Goal: Check status: Check status

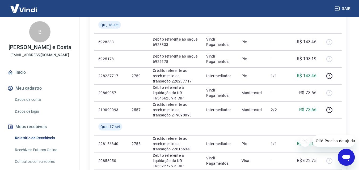
scroll to position [186, 0]
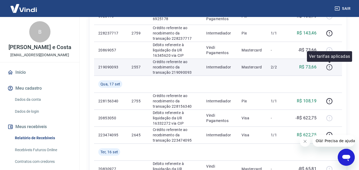
click at [331, 69] on icon "button" at bounding box center [329, 67] width 7 height 7
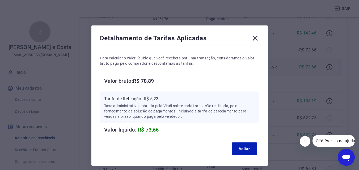
click at [254, 36] on icon at bounding box center [255, 38] width 9 height 9
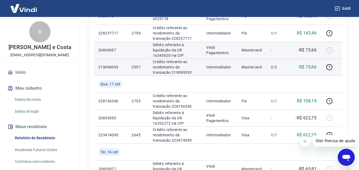
scroll to position [159, 0]
